Goal: Task Accomplishment & Management: Use online tool/utility

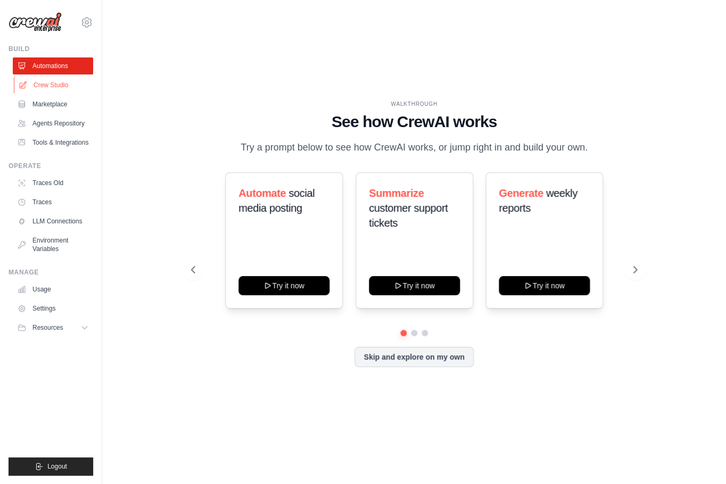
click at [56, 86] on link "Crew Studio" at bounding box center [54, 85] width 80 height 17
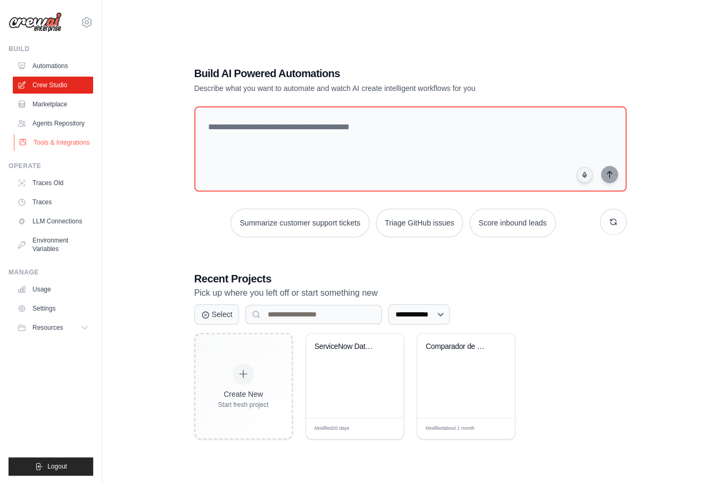
click at [59, 138] on link "Tools & Integrations" at bounding box center [54, 142] width 80 height 17
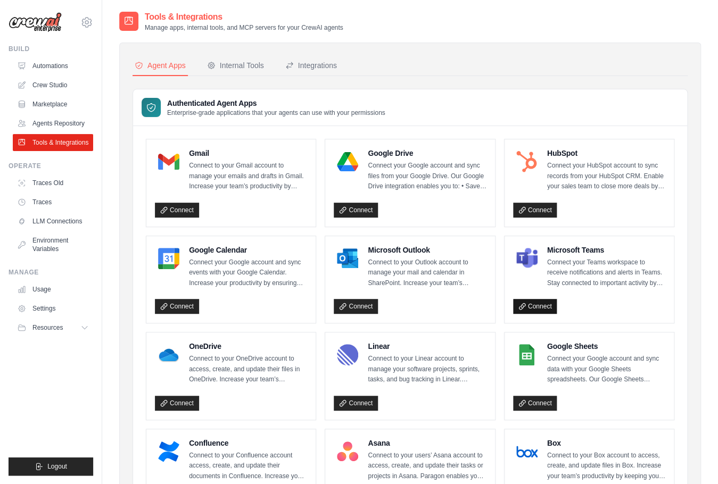
click at [549, 307] on link "Connect" at bounding box center [535, 306] width 44 height 15
